Goal: Task Accomplishment & Management: Complete application form

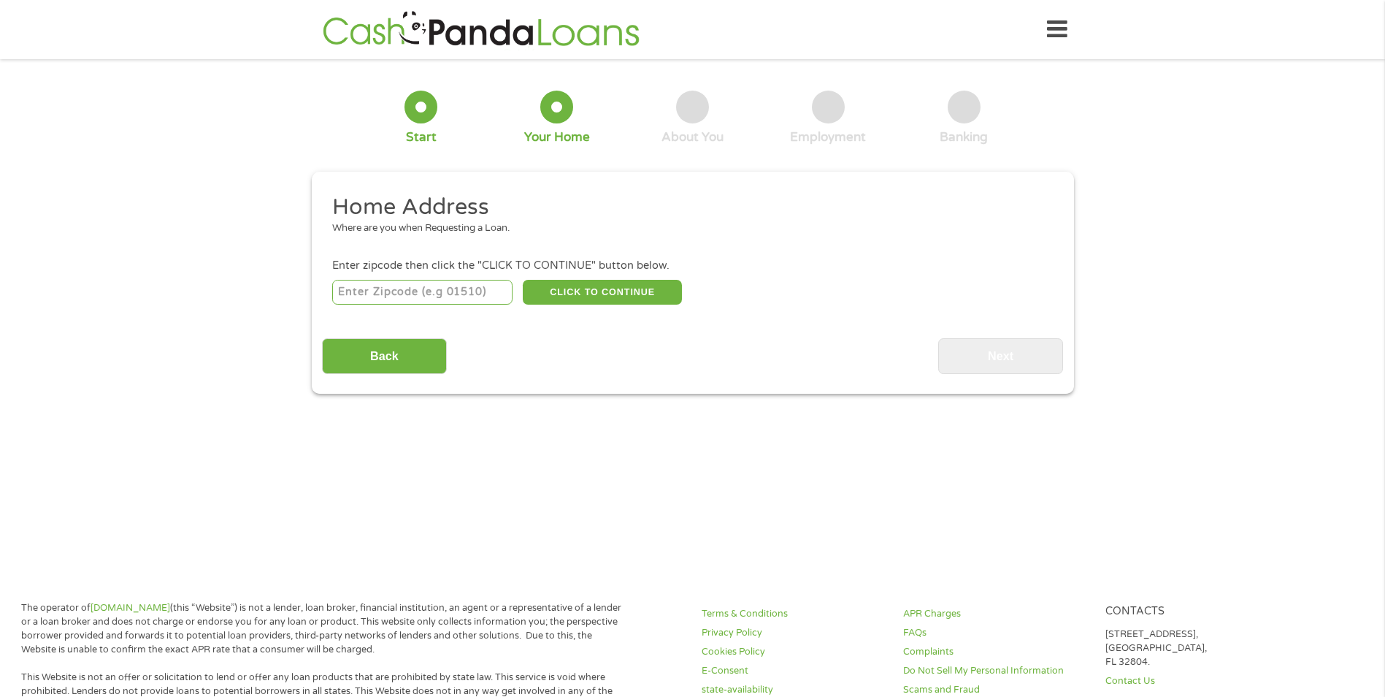
click at [462, 290] on input "number" at bounding box center [422, 292] width 180 height 25
type input "77080"
click at [659, 285] on button "CLICK TO CONTINUE" at bounding box center [602, 292] width 159 height 25
type input "77080"
type input "[GEOGRAPHIC_DATA]"
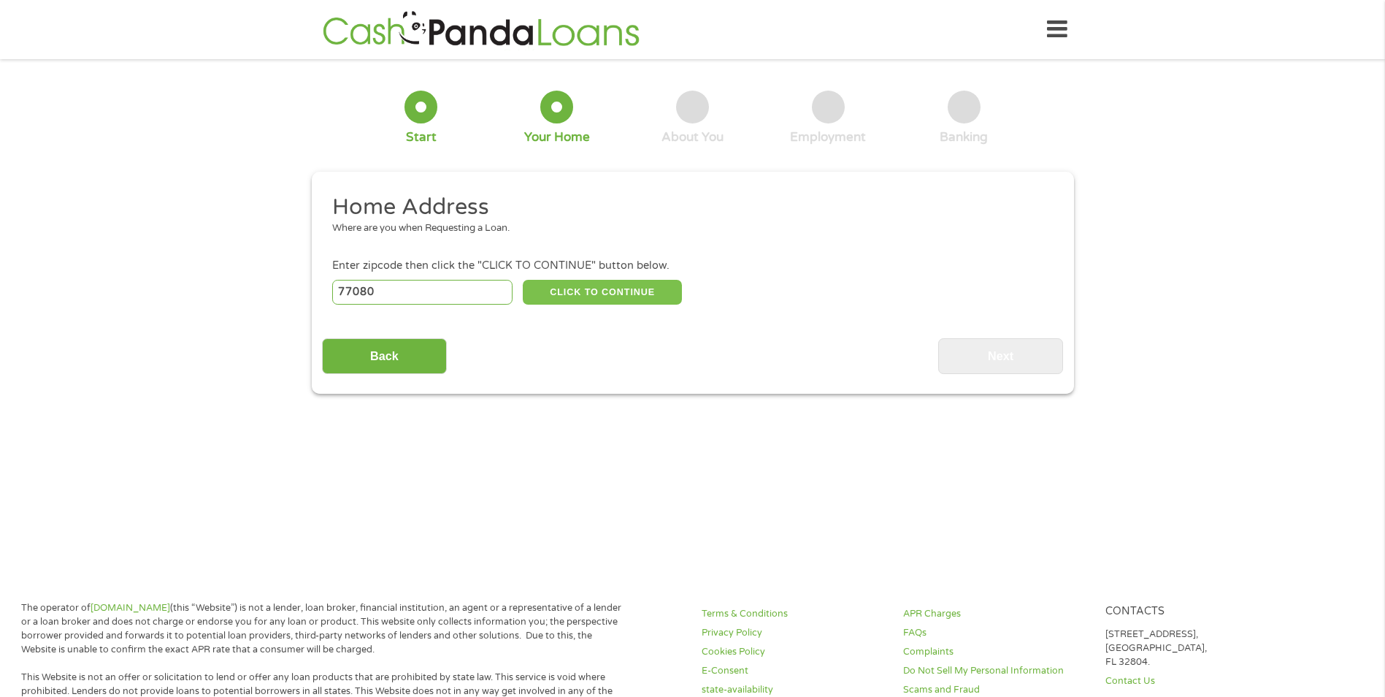
select select "[US_STATE]"
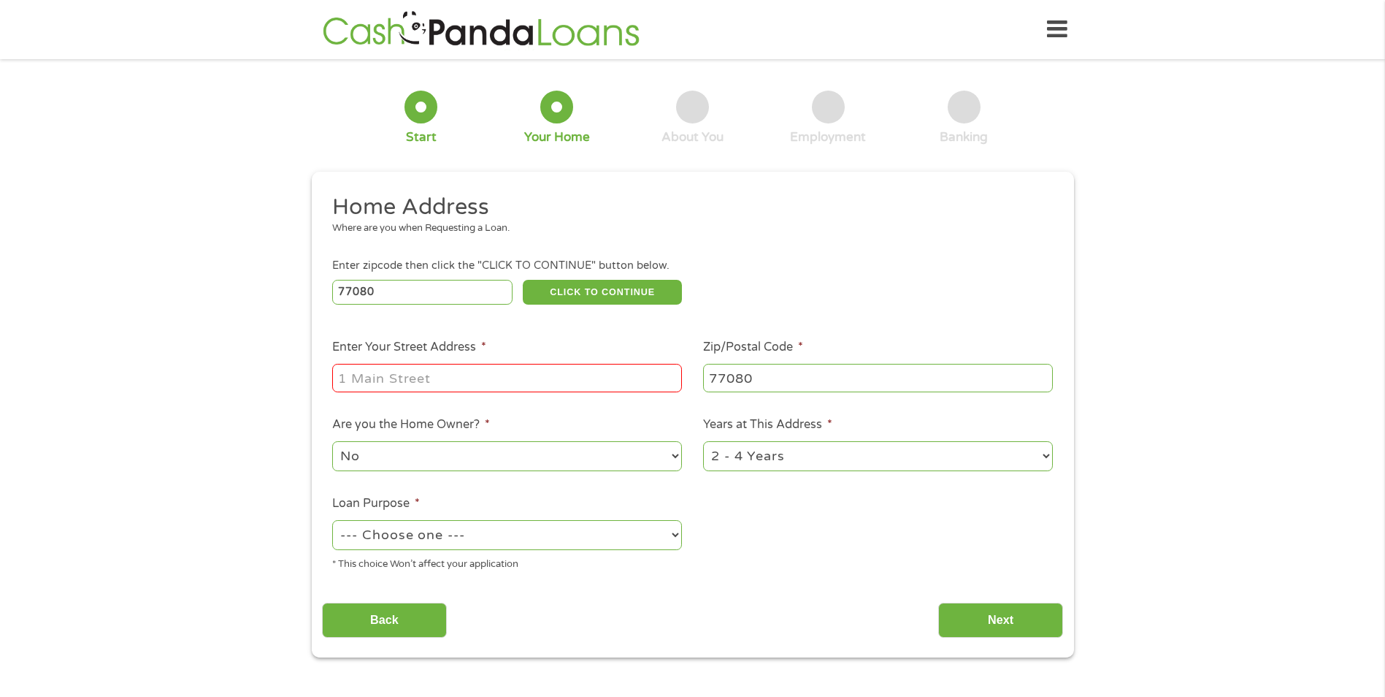
click at [500, 383] on input "Enter Your Street Address *" at bounding box center [507, 378] width 350 height 28
type input "3130 [GEOGRAPHIC_DATA]"
click at [559, 541] on select "--- Choose one --- Pay Bills Debt Consolidation Home Improvement Major Purchase…" at bounding box center [507, 535] width 350 height 30
select select "other"
click at [332, 520] on select "--- Choose one --- Pay Bills Debt Consolidation Home Improvement Major Purchase…" at bounding box center [507, 535] width 350 height 30
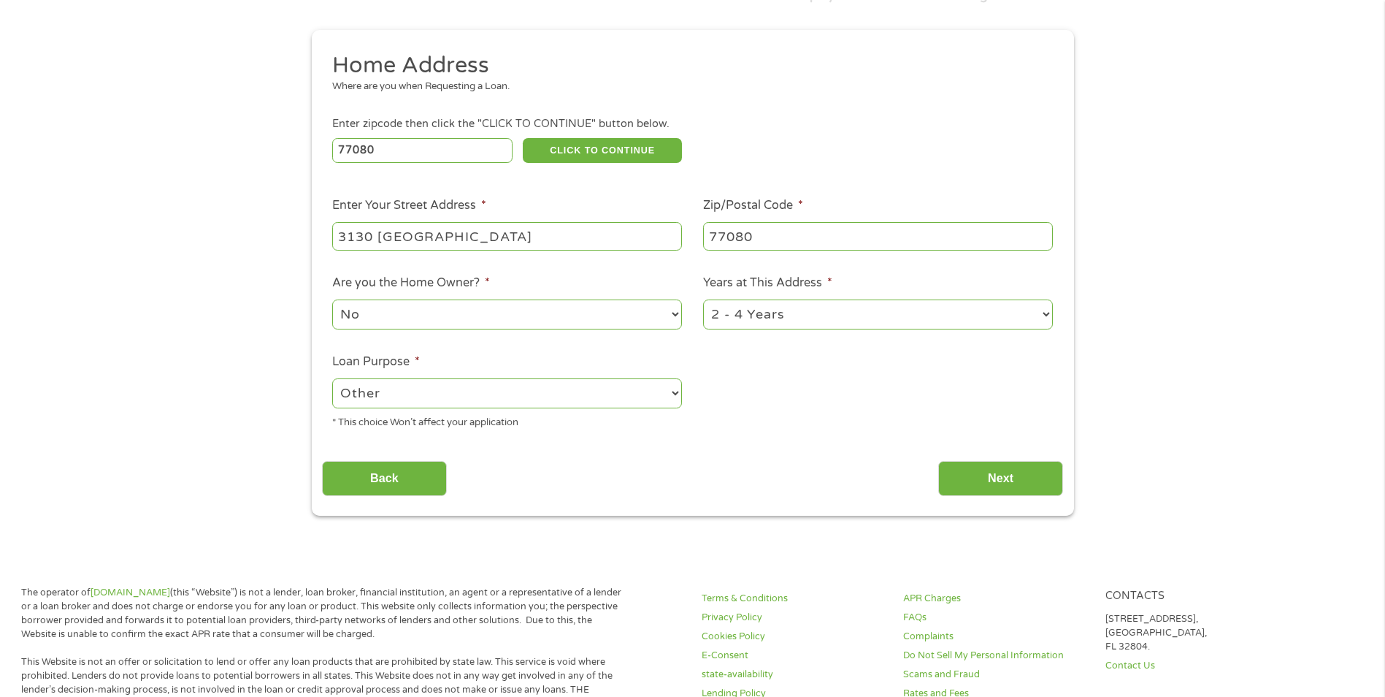
scroll to position [365, 0]
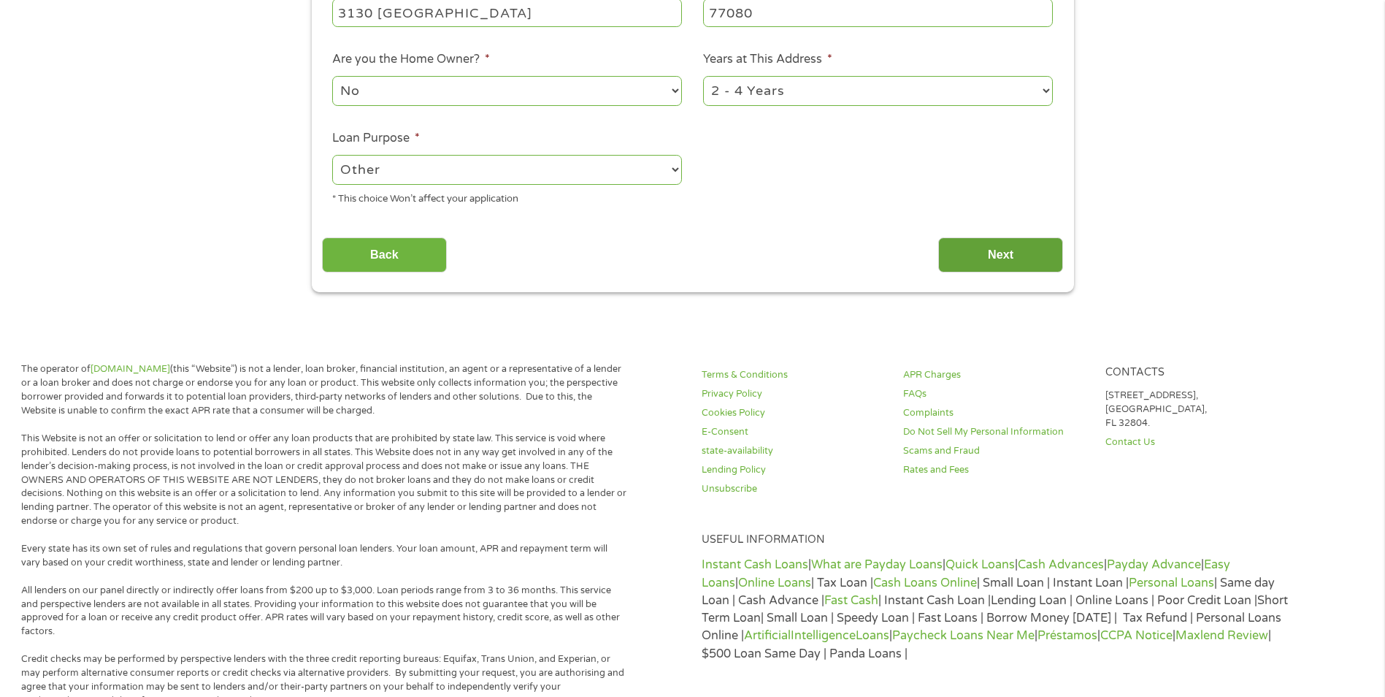
click at [1035, 256] on input "Next" at bounding box center [1000, 255] width 125 height 36
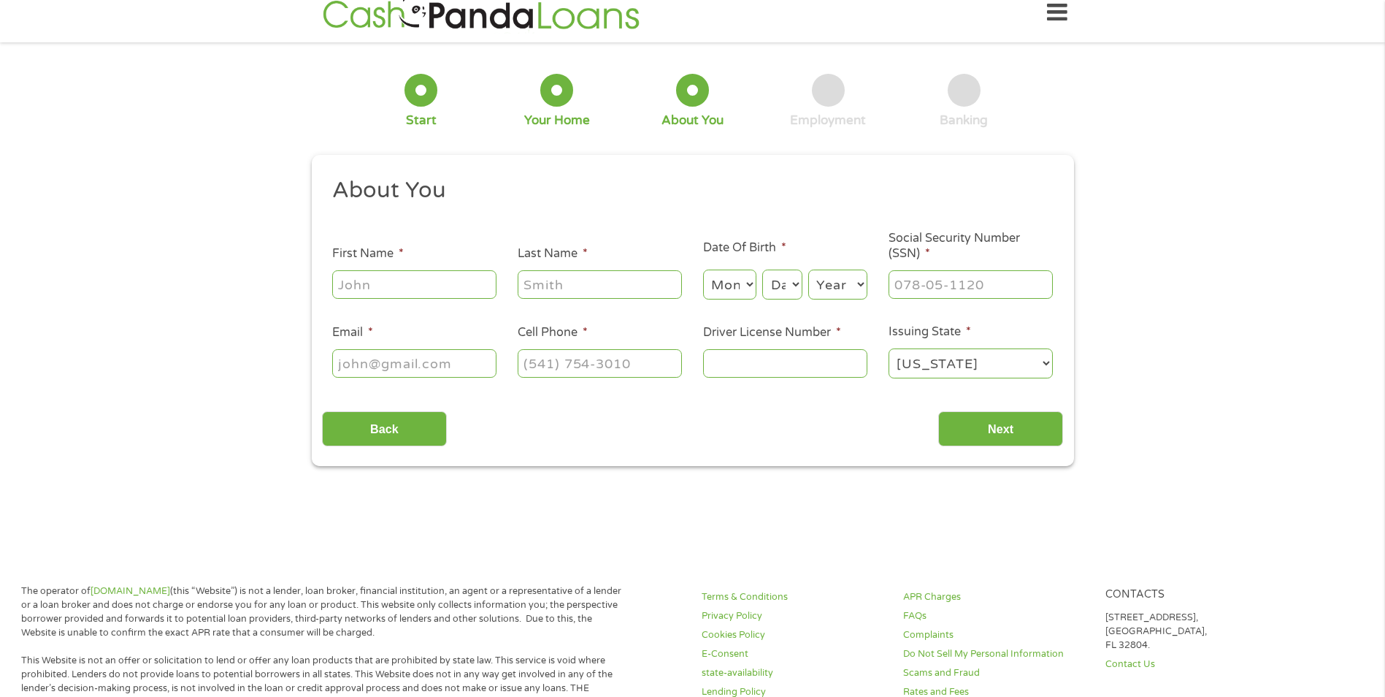
scroll to position [0, 0]
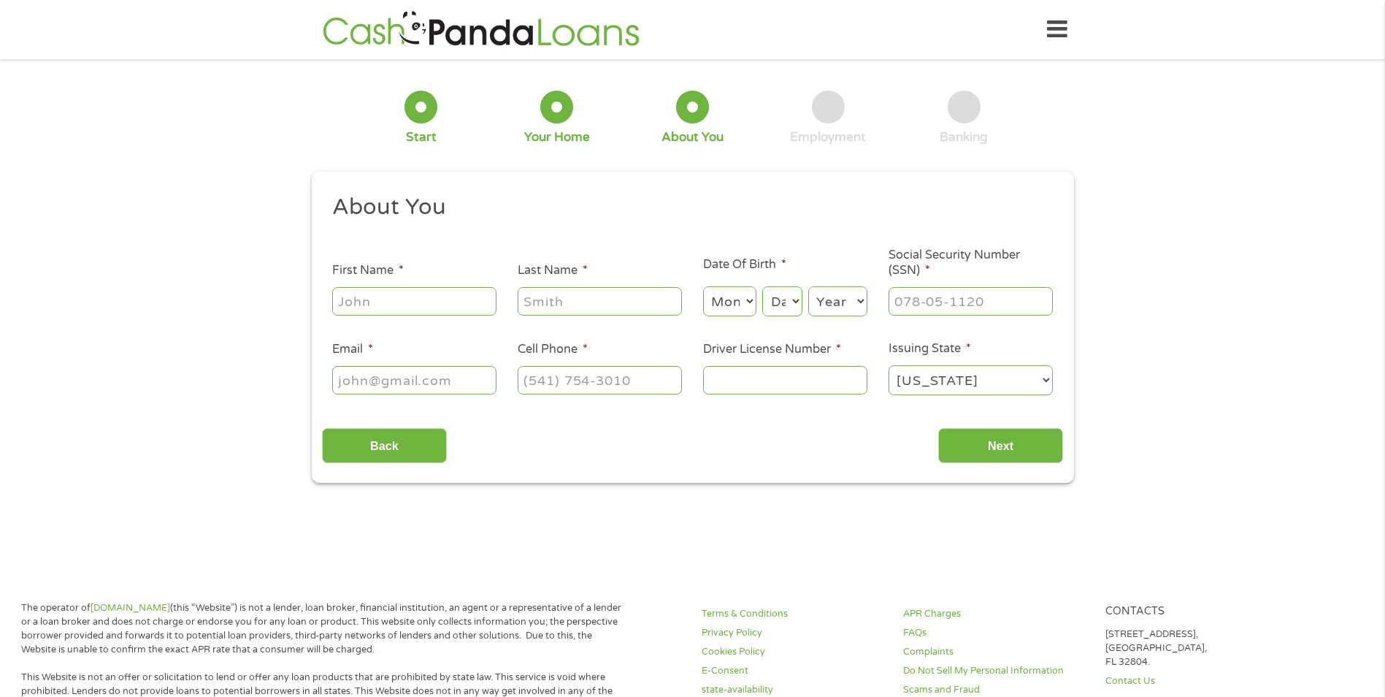
click at [386, 303] on input "First Name *" at bounding box center [414, 301] width 164 height 28
type input "[GEOGRAPHIC_DATA]"
type input "[PERSON_NAME]"
click at [737, 304] on select "Month 1 2 3 4 5 6 7 8 9 10 11 12" at bounding box center [729, 301] width 53 height 30
select select "3"
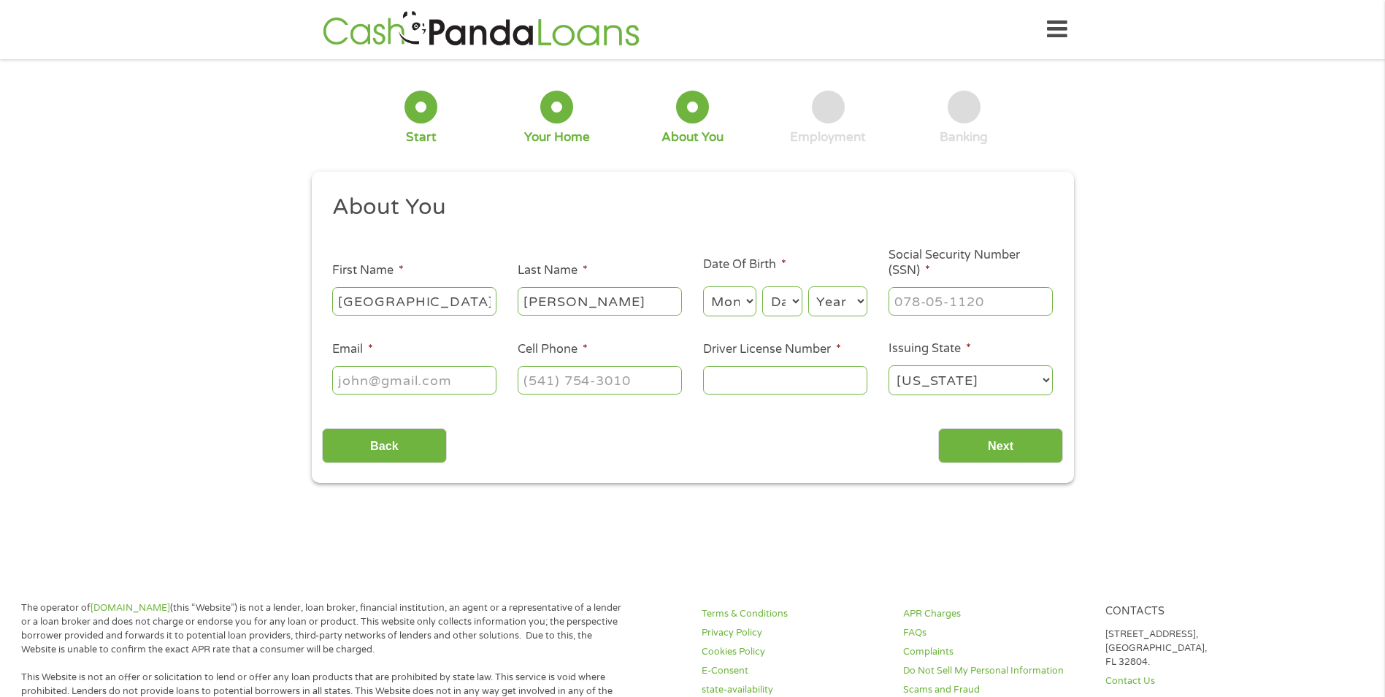
click at [703, 286] on select "Month 1 2 3 4 5 6 7 8 9 10 11 12" at bounding box center [729, 301] width 53 height 30
click at [773, 306] on select "Day 1 2 3 4 5 6 7 8 9 10 11 12 13 14 15 16 17 18 19 20 21 22 23 24 25 26 27 28 …" at bounding box center [781, 301] width 39 height 30
select select "16"
click at [762, 286] on select "Day 1 2 3 4 5 6 7 8 9 10 11 12 13 14 15 16 17 18 19 20 21 22 23 24 25 26 27 28 …" at bounding box center [781, 301] width 39 height 30
click at [828, 305] on select "Year [DATE] 2006 2005 2004 2003 2002 2001 2000 1999 1998 1997 1996 1995 1994 19…" at bounding box center [837, 301] width 59 height 30
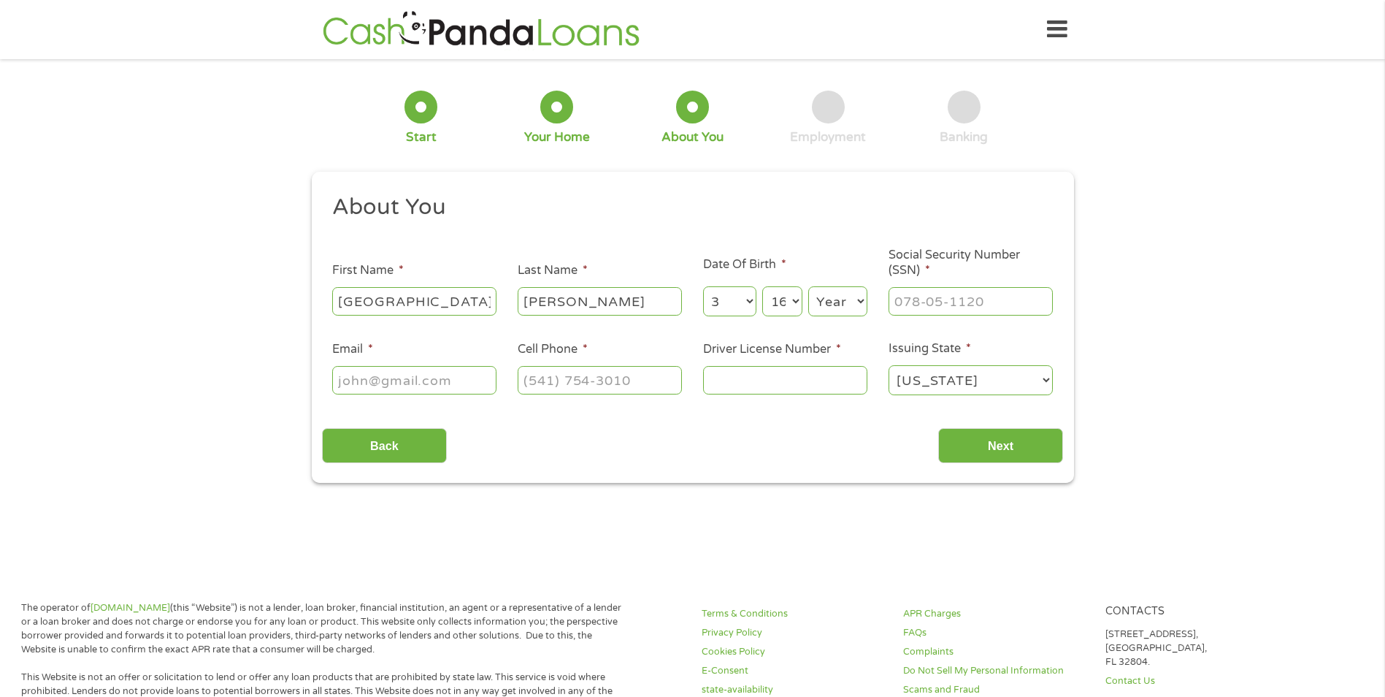
select select "1985"
click at [808, 286] on select "Year [DATE] 2006 2005 2004 2003 2002 2001 2000 1999 1998 1997 1996 1995 1994 19…" at bounding box center [837, 301] width 59 height 30
click at [936, 301] on input "___-__-____" at bounding box center [971, 301] width 164 height 28
type input "450-75-2058"
click at [391, 373] on input "Email *" at bounding box center [414, 380] width 164 height 28
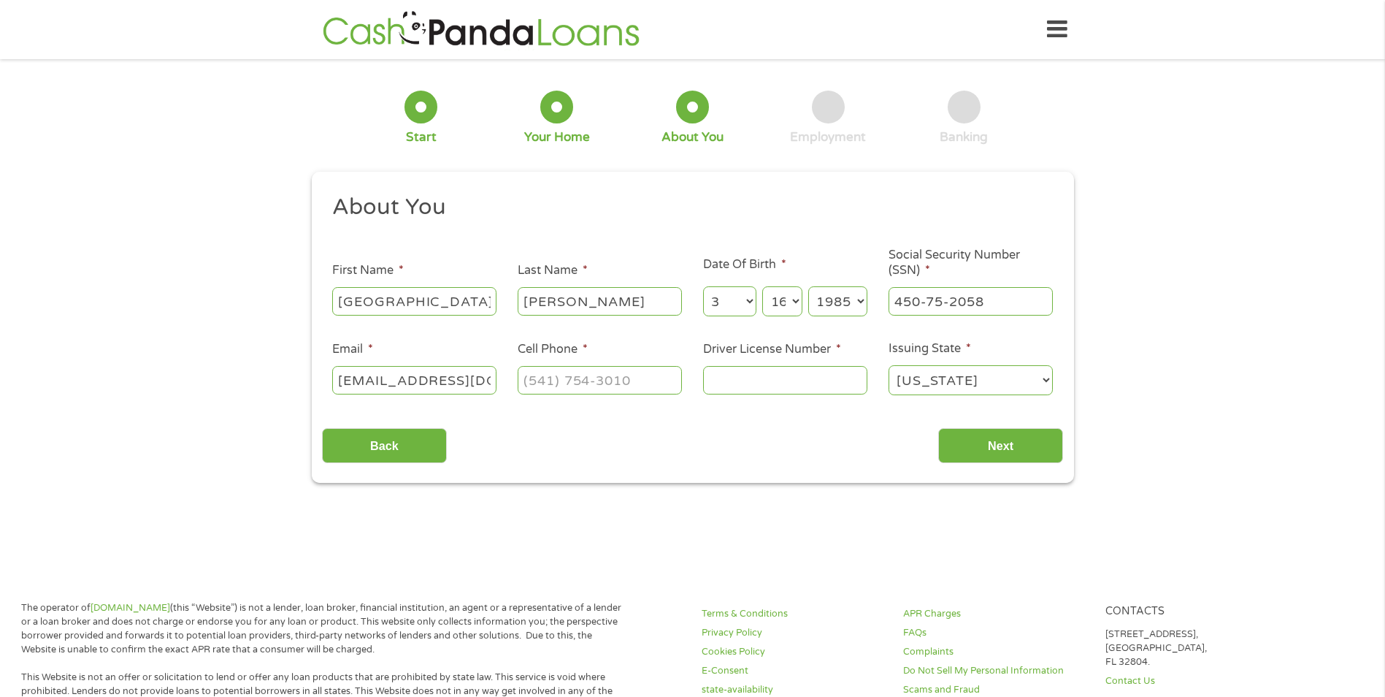
scroll to position [0, 3]
type input "[EMAIL_ADDRESS][DOMAIN_NAME]"
click at [616, 382] on input "(___) ___-____" at bounding box center [600, 380] width 164 height 28
type input "[PHONE_NUMBER]"
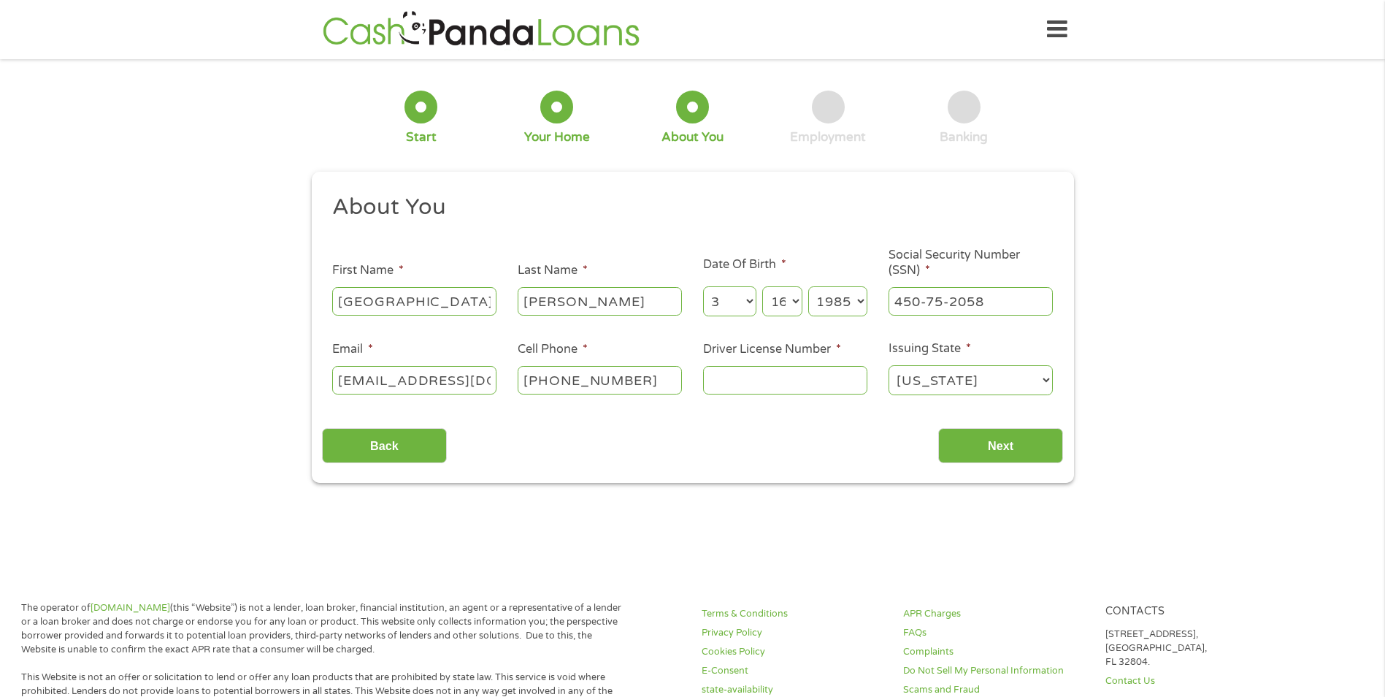
click at [750, 380] on input "Driver License Number *" at bounding box center [785, 380] width 164 height 28
type input "23805670"
click at [1004, 454] on input "Next" at bounding box center [1000, 446] width 125 height 36
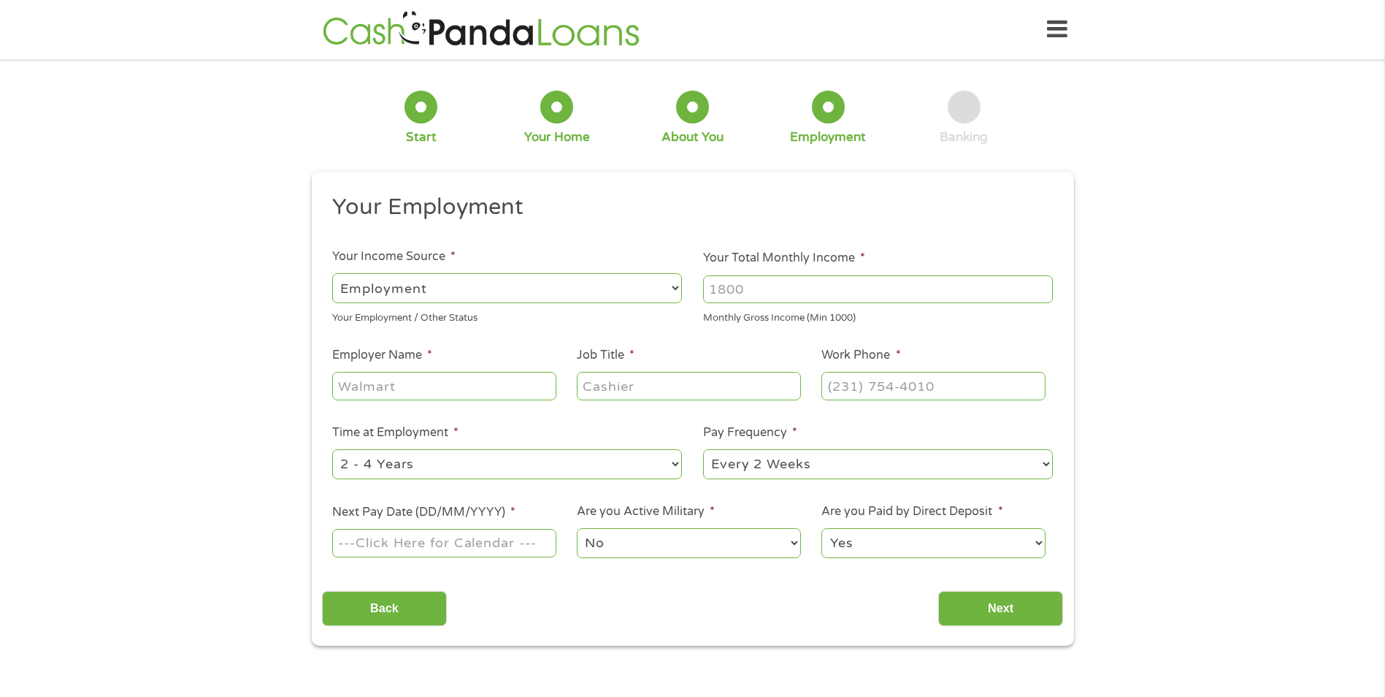
click at [491, 284] on select "--- Choose one --- Employment [DEMOGRAPHIC_DATA] Benefits" at bounding box center [507, 288] width 350 height 30
click at [332, 273] on select "--- Choose one --- Employment [DEMOGRAPHIC_DATA] Benefits" at bounding box center [507, 288] width 350 height 30
click at [770, 288] on input "Your Total Monthly Income *" at bounding box center [878, 289] width 350 height 28
type input "4"
type input "5"
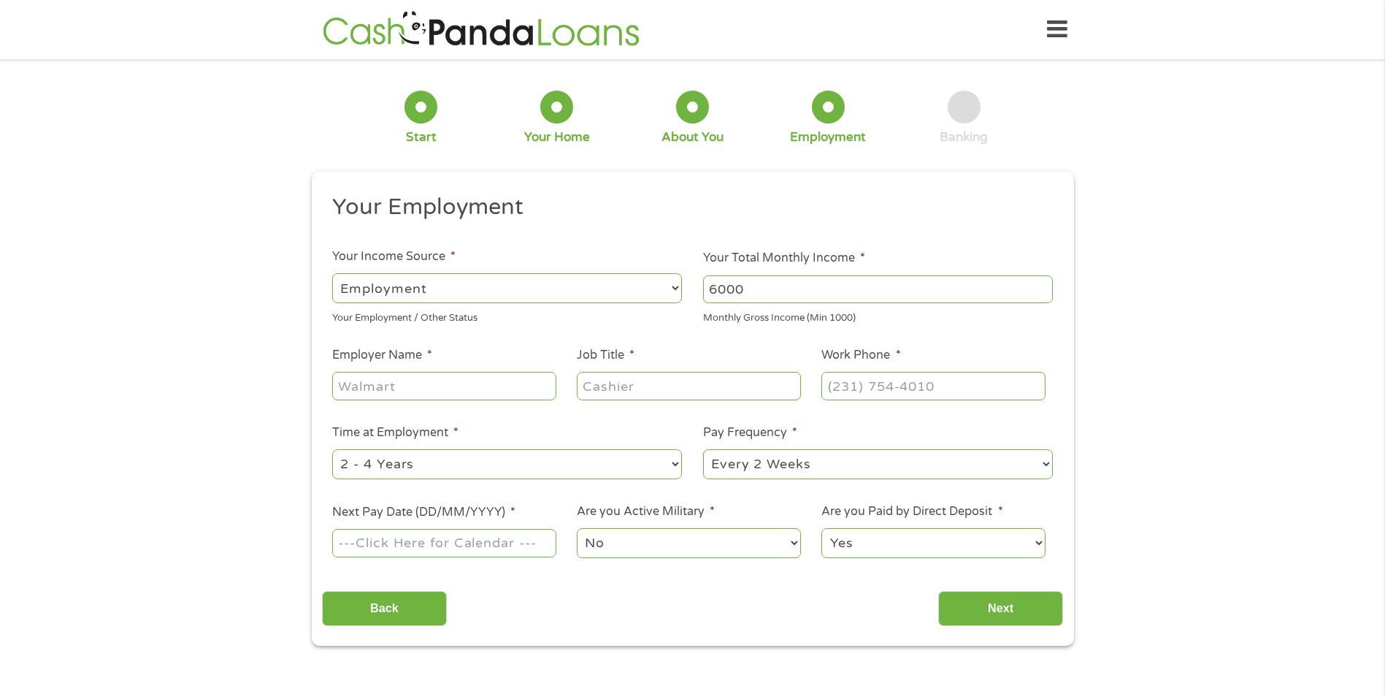
type input "6000"
click at [429, 400] on div at bounding box center [443, 387] width 223 height 34
click at [427, 388] on input "Employer Name *" at bounding box center [443, 386] width 223 height 28
type input "MEMORIAL HERMANN"
type input "NRCMA"
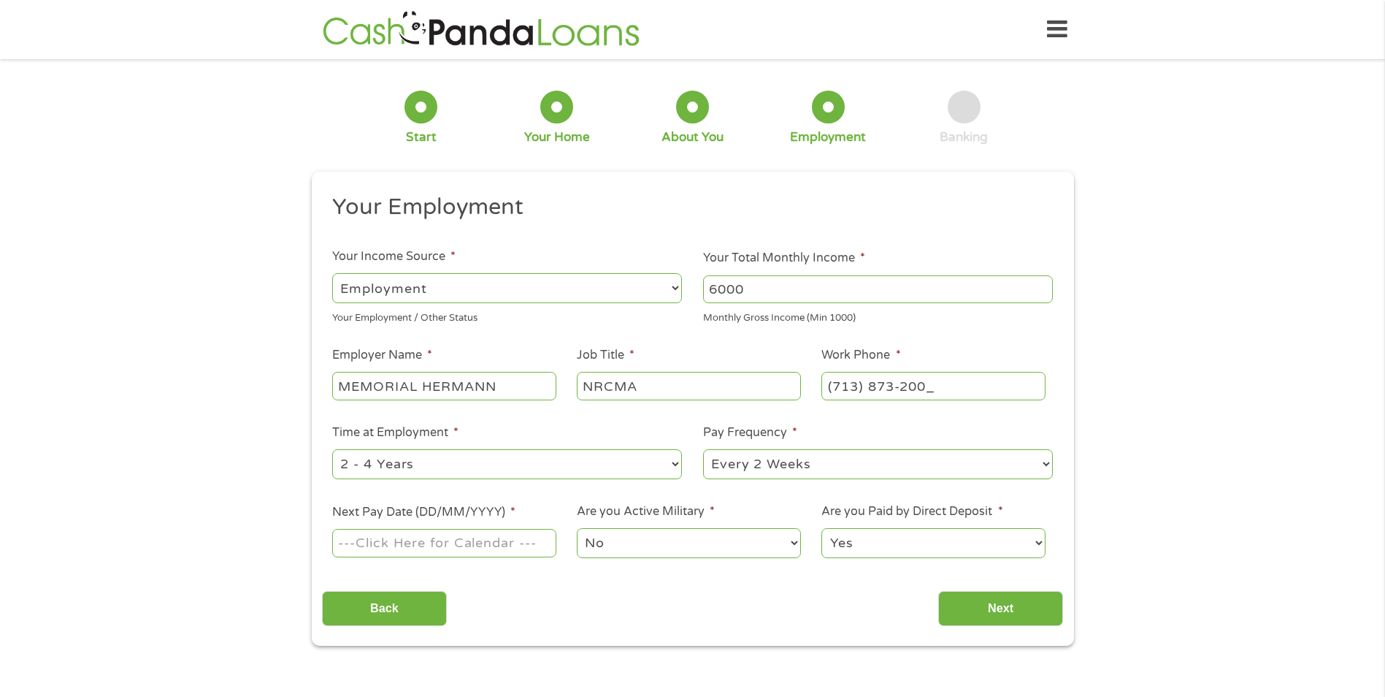
type input "[PHONE_NUMBER]"
click at [382, 547] on input "Next Pay Date (DD/MM/YYYY) *" at bounding box center [443, 543] width 223 height 28
type input "[DATE]"
click at [486, 547] on input "[DATE]" at bounding box center [443, 543] width 223 height 28
click at [609, 540] on select "No Yes" at bounding box center [688, 543] width 223 height 30
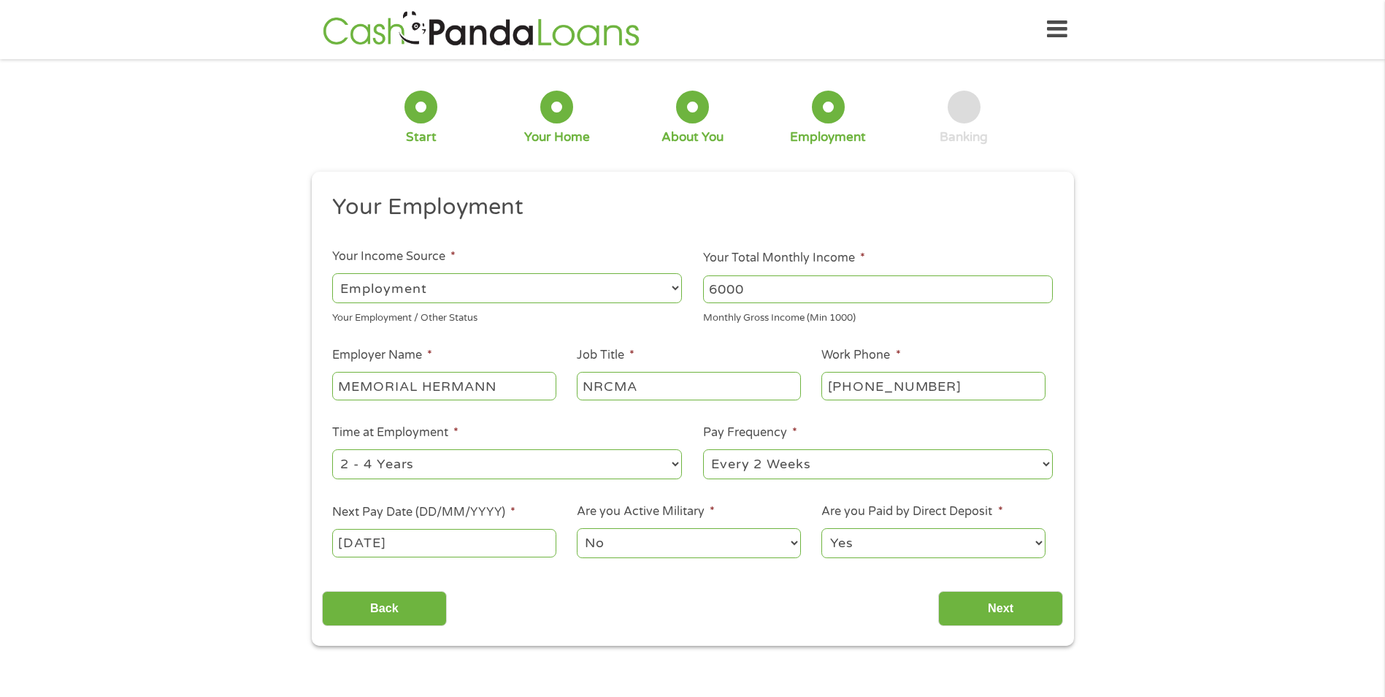
click at [577, 528] on select "No Yes" at bounding box center [688, 543] width 223 height 30
click at [991, 600] on input "Next" at bounding box center [1000, 609] width 125 height 36
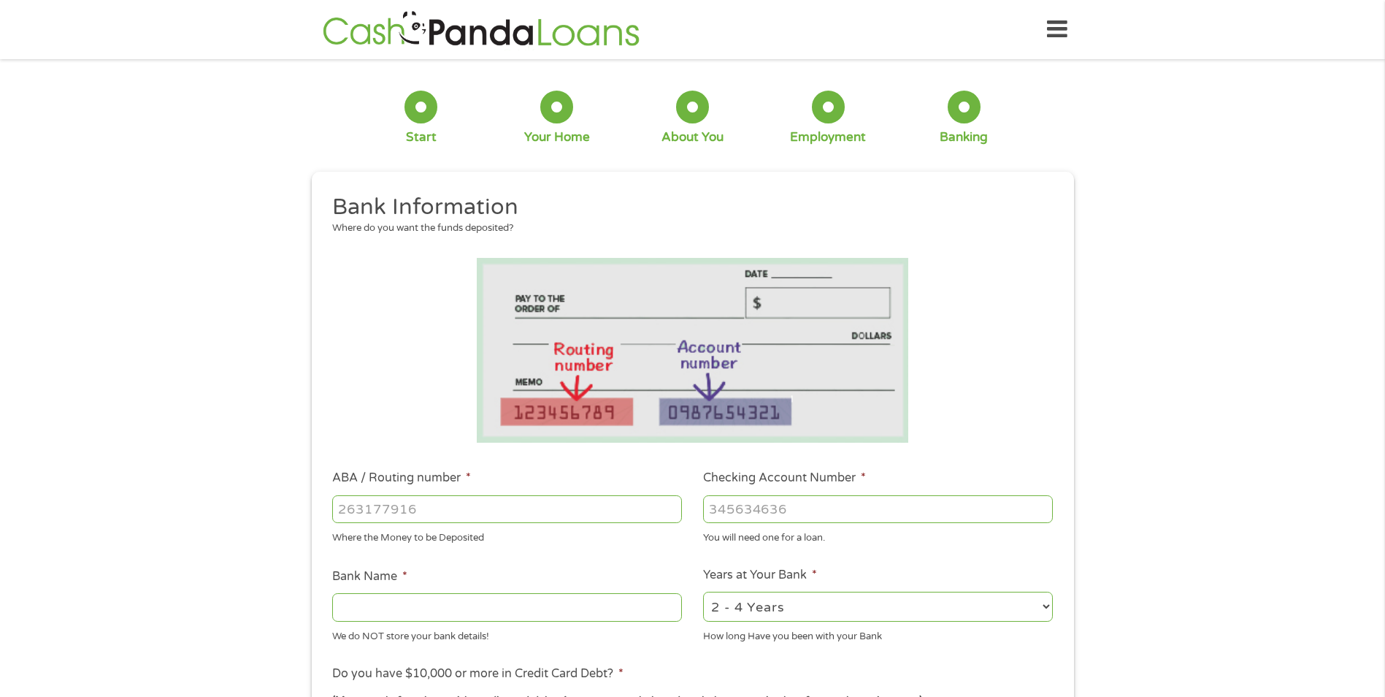
click at [991, 607] on select "2 - 4 Years 6 - 12 Months 1 - 2 Years Over 4 Years" at bounding box center [878, 607] width 350 height 30
click at [445, 502] on input "ABA / Routing number *" at bounding box center [507, 509] width 350 height 28
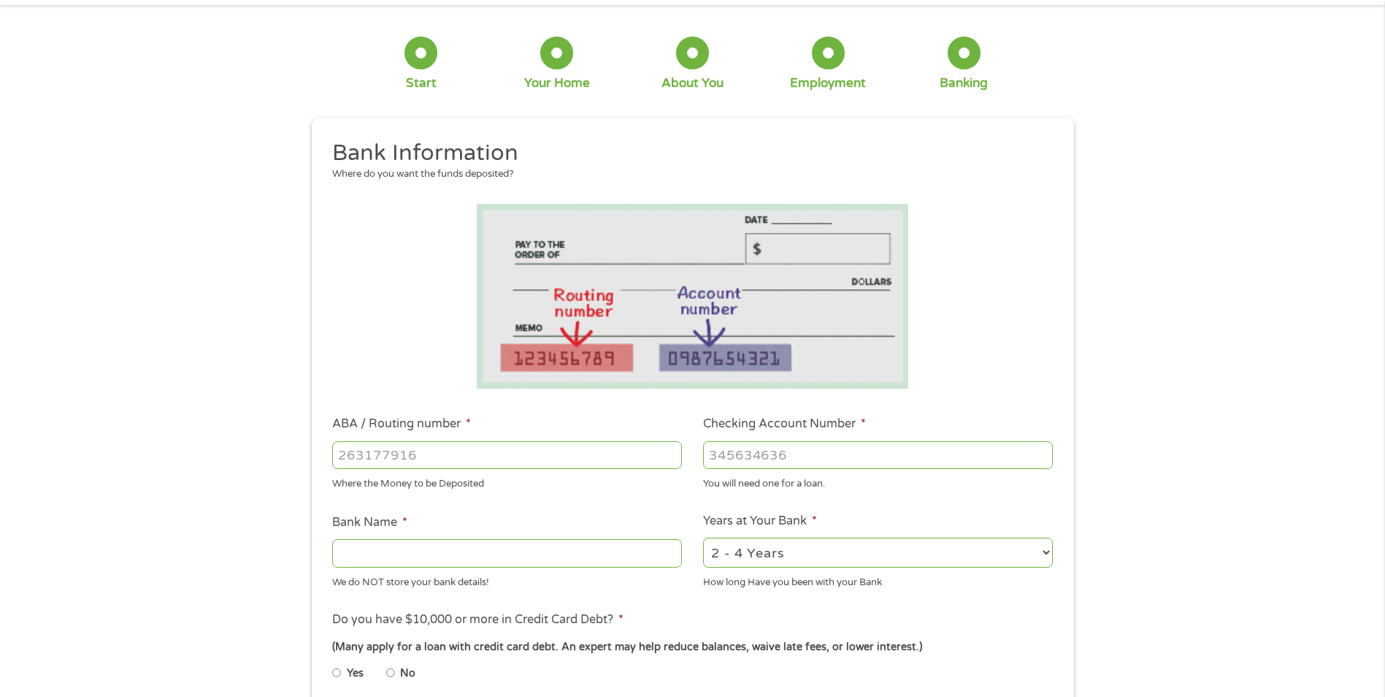
scroll to position [146, 0]
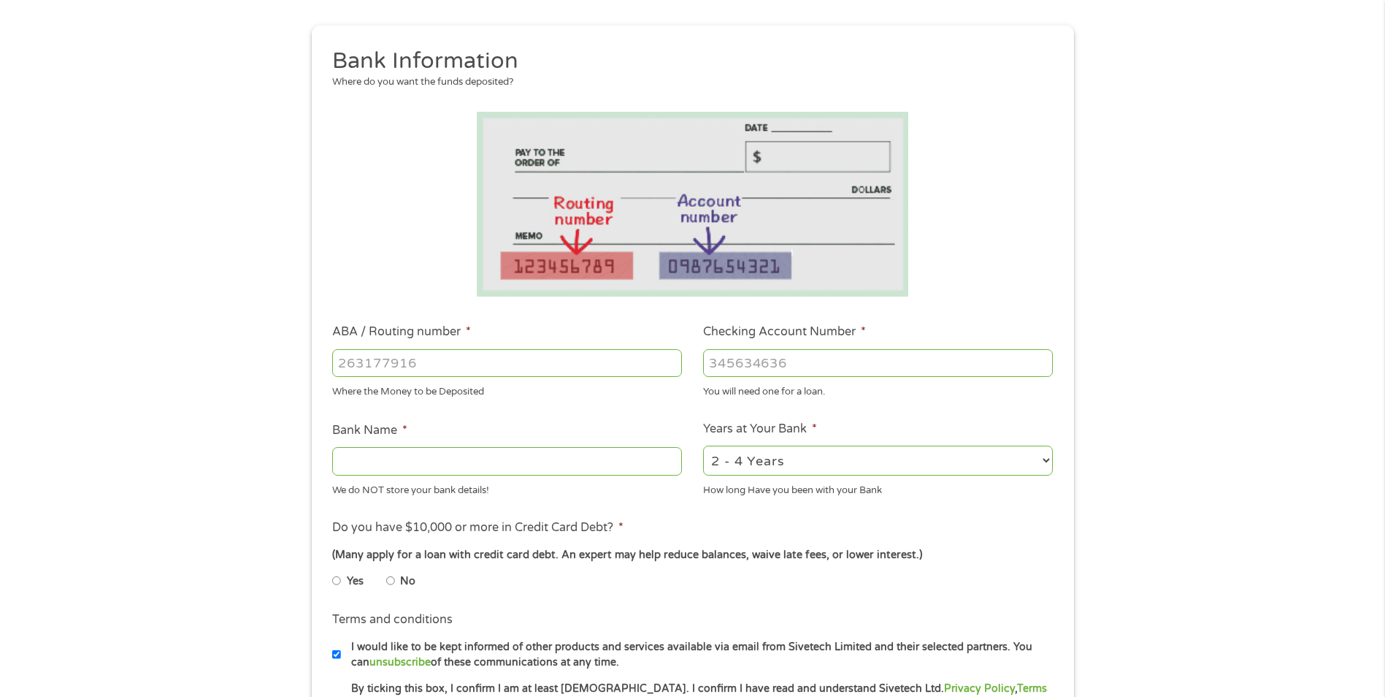
click at [364, 366] on input "ABA / Routing number *" at bounding box center [507, 363] width 350 height 28
type input "7153251603"
click at [776, 356] on input "Checking Account Number *" at bounding box center [878, 363] width 350 height 28
drag, startPoint x: 538, startPoint y: 362, endPoint x: 0, endPoint y: 380, distance: 538.6
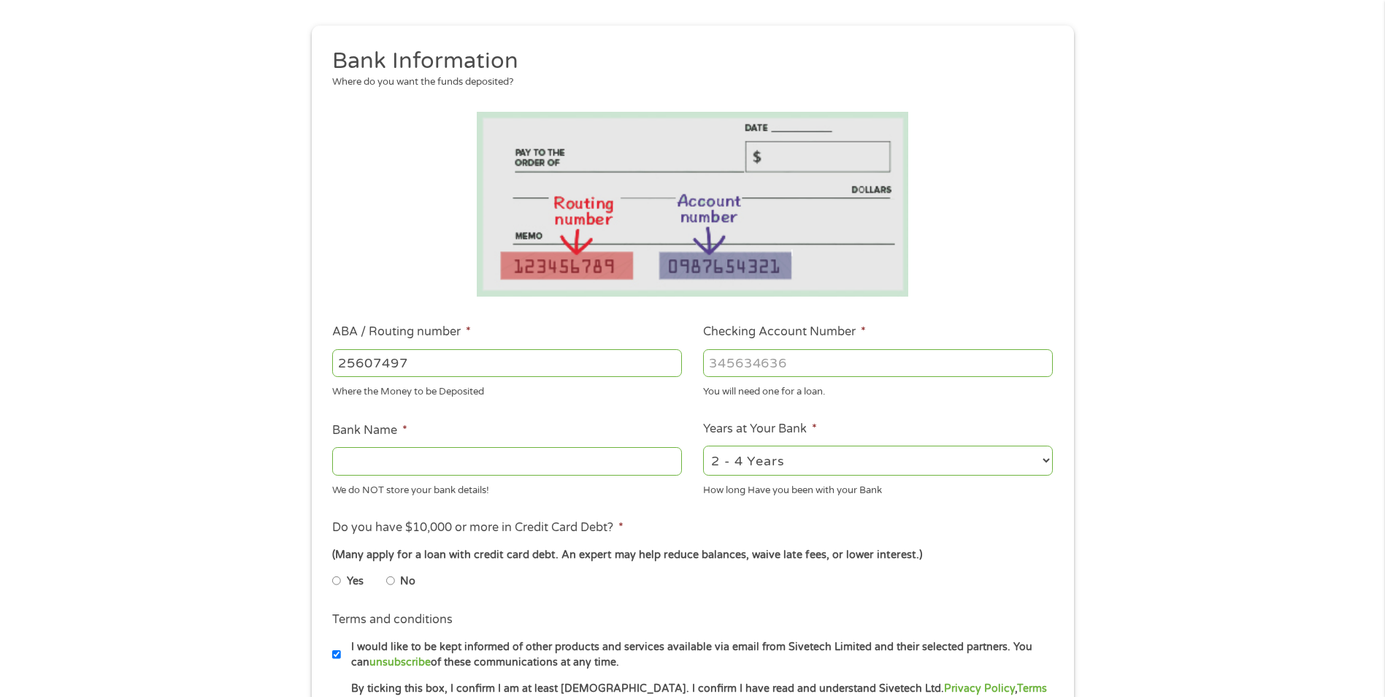
type input "256074974"
type input "NAVY FEDERAL CREDIT UNION"
type input "256074974"
drag, startPoint x: 860, startPoint y: 377, endPoint x: 849, endPoint y: 359, distance: 20.9
click at [858, 376] on div at bounding box center [878, 363] width 350 height 34
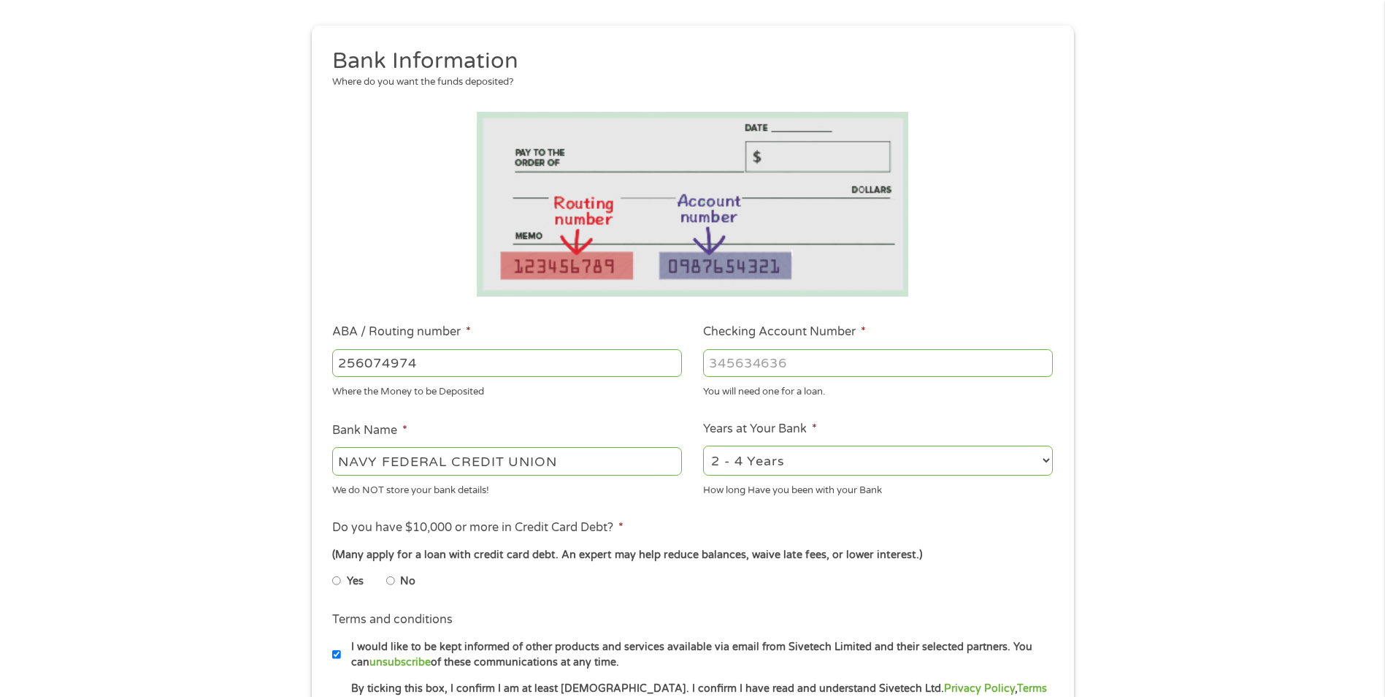
click at [849, 354] on input "Checking Account Number *" at bounding box center [878, 363] width 350 height 28
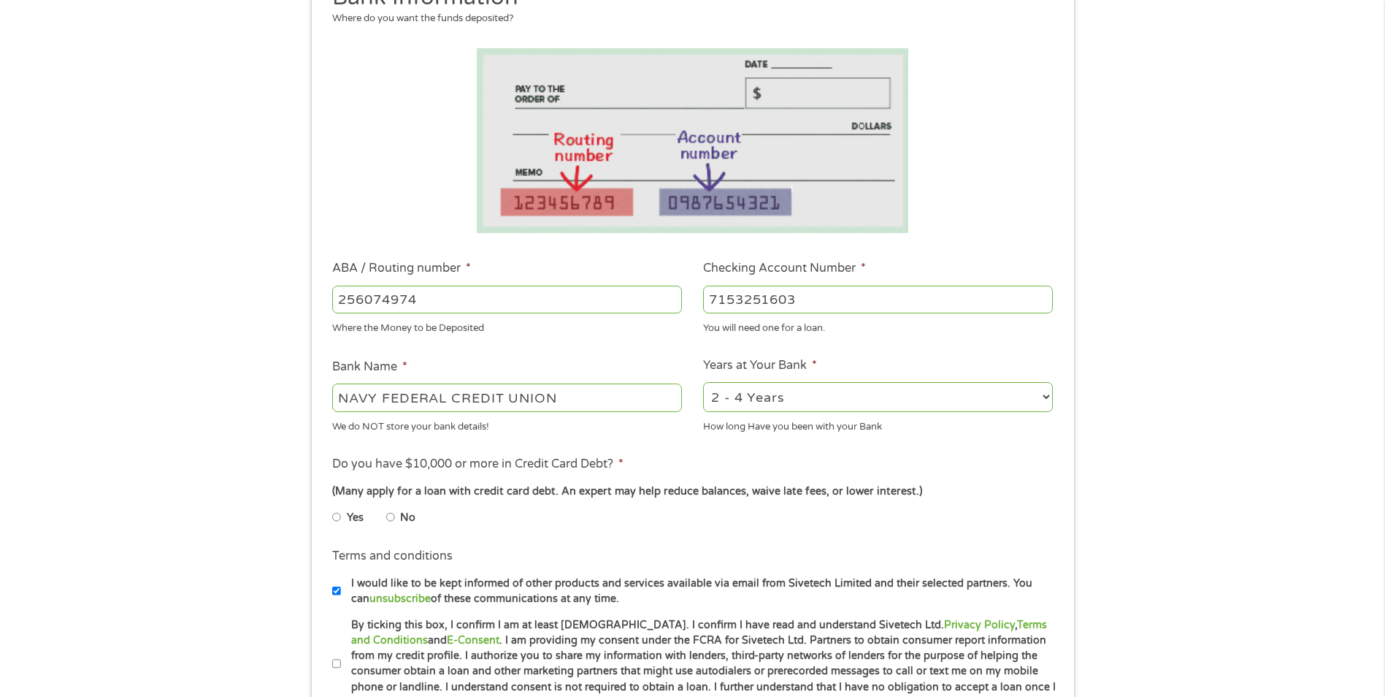
scroll to position [438, 0]
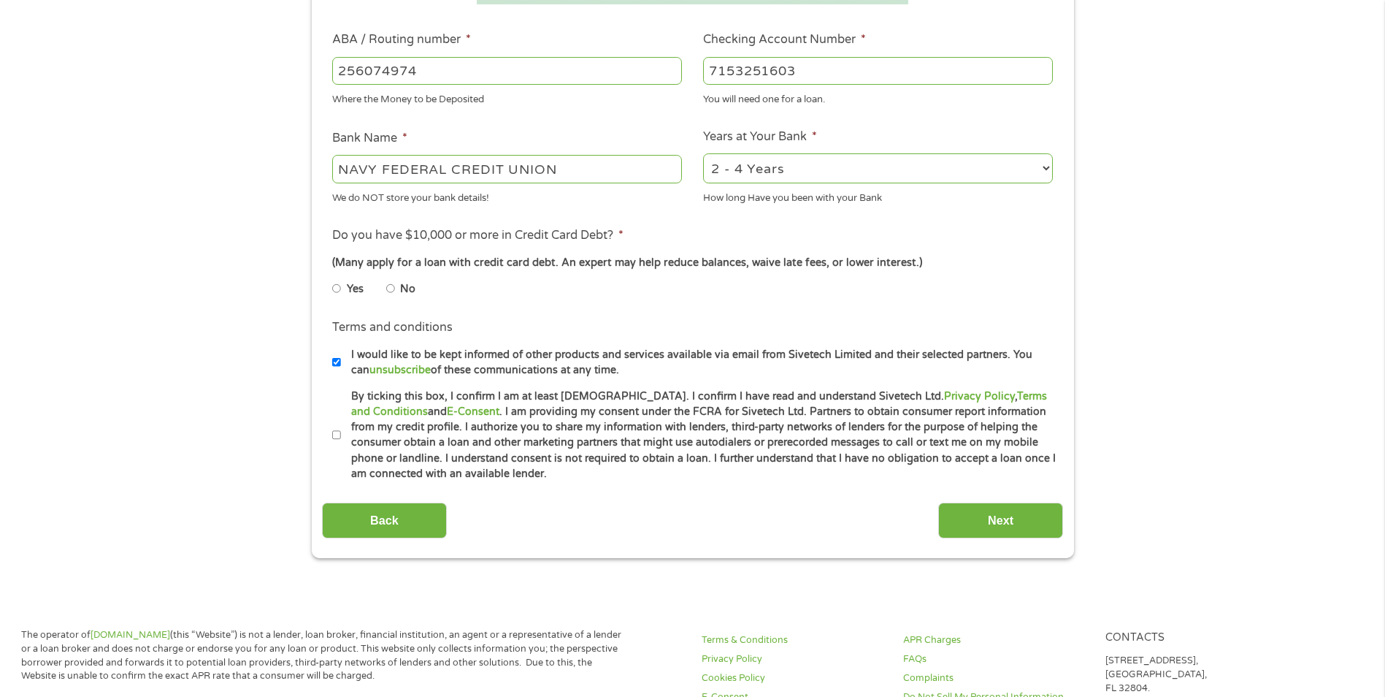
type input "7153251603"
click at [765, 163] on select "2 - 4 Years 6 - 12 Months 1 - 2 Years Over 4 Years" at bounding box center [878, 168] width 350 height 30
select select "60months"
click at [703, 153] on select "2 - 4 Years 6 - 12 Months 1 - 2 Years Over 4 Years" at bounding box center [878, 168] width 350 height 30
click at [386, 290] on input "No" at bounding box center [390, 288] width 9 height 23
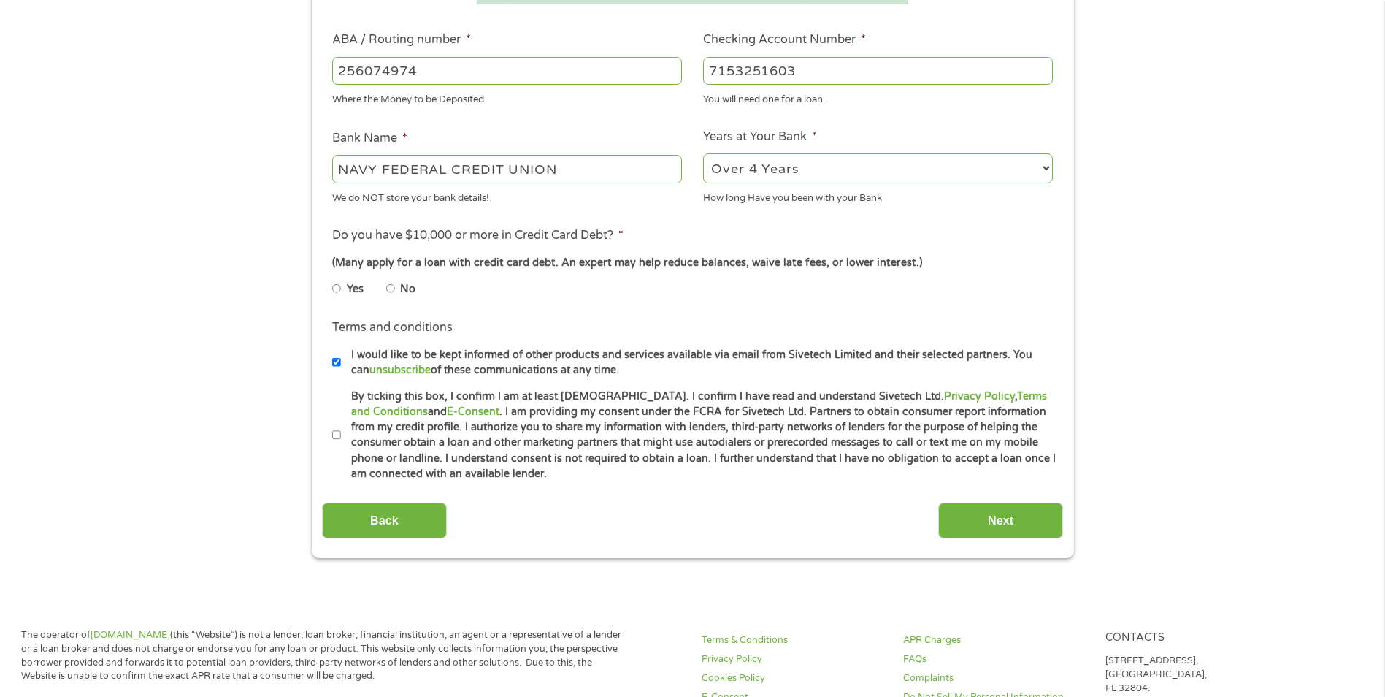
radio input "true"
click at [344, 429] on label "By ticking this box, I confirm I am at least [DEMOGRAPHIC_DATA]. I confirm I ha…" at bounding box center [699, 435] width 716 height 93
click at [341, 429] on input "By ticking this box, I confirm I am at least [DEMOGRAPHIC_DATA]. I confirm I ha…" at bounding box center [336, 435] width 9 height 23
checkbox input "true"
click at [995, 511] on input "Next" at bounding box center [1000, 520] width 125 height 36
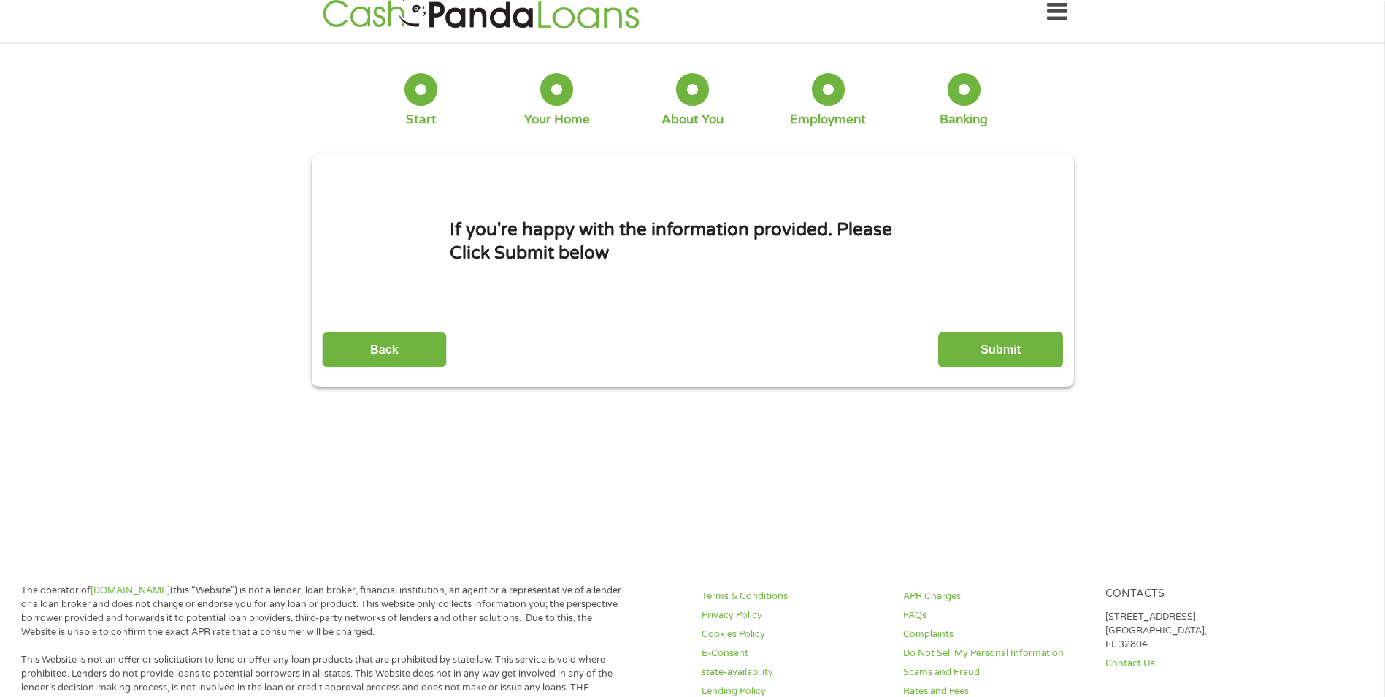
scroll to position [0, 0]
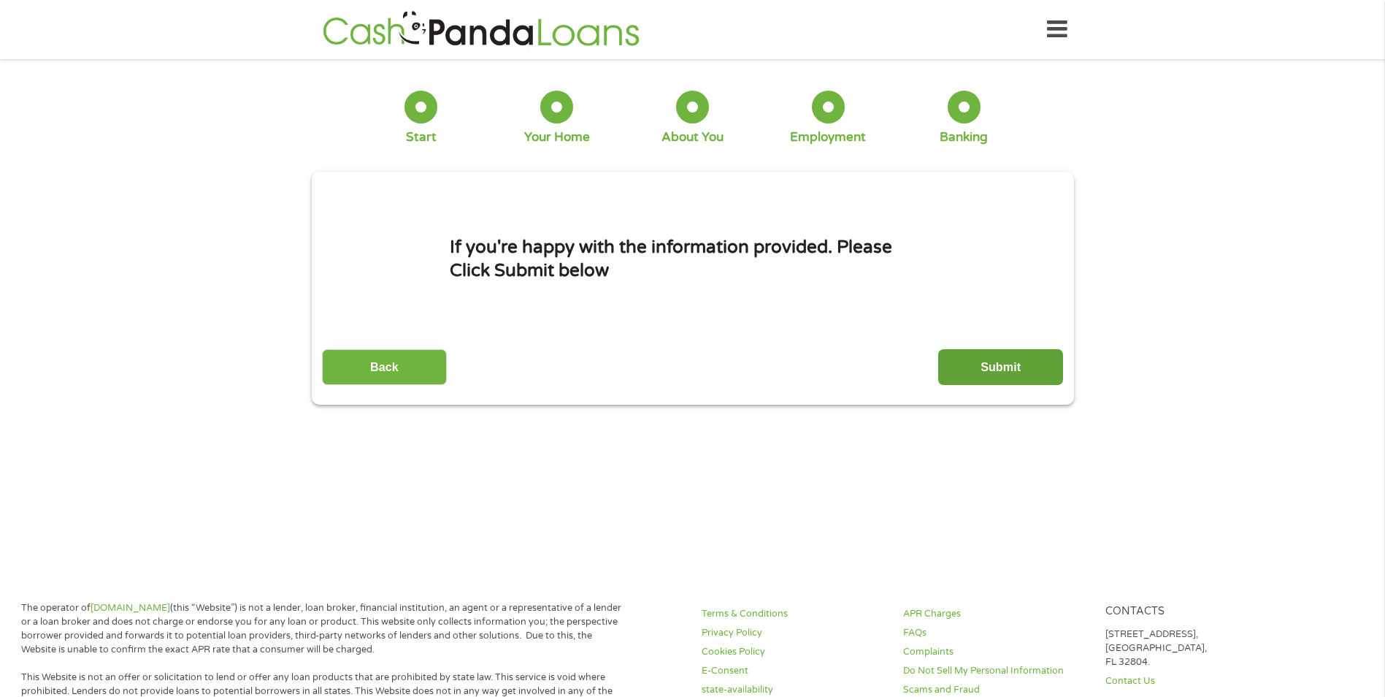
click at [1022, 377] on input "Submit" at bounding box center [1000, 367] width 125 height 36
